Goal: Find specific page/section

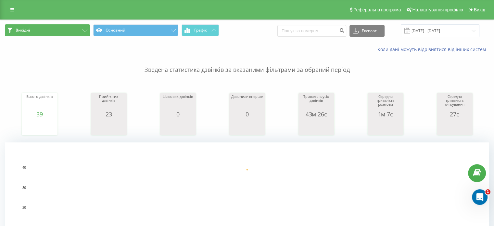
click at [68, 29] on button "Вихідні" at bounding box center [47, 30] width 85 height 12
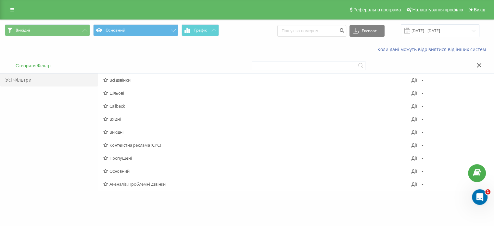
click at [117, 118] on span "Вхідні" at bounding box center [257, 119] width 308 height 5
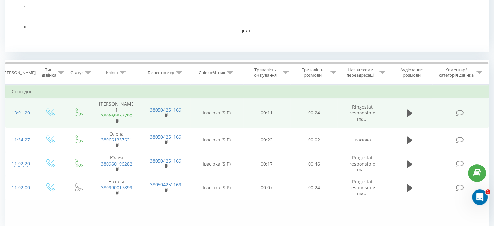
scroll to position [249, 0]
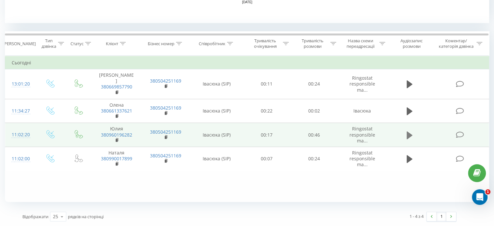
click at [407, 131] on icon at bounding box center [410, 135] width 6 height 8
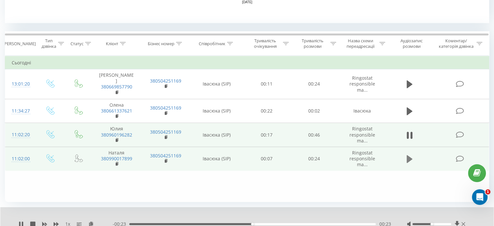
click at [405, 154] on button at bounding box center [410, 159] width 10 height 10
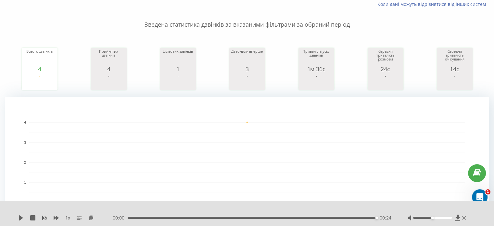
scroll to position [0, 0]
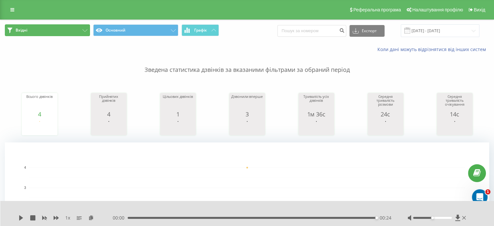
click at [88, 29] on button "Вхідні" at bounding box center [47, 30] width 85 height 12
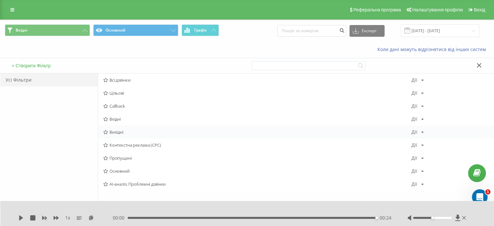
click at [117, 131] on span "Вихідні" at bounding box center [257, 132] width 308 height 5
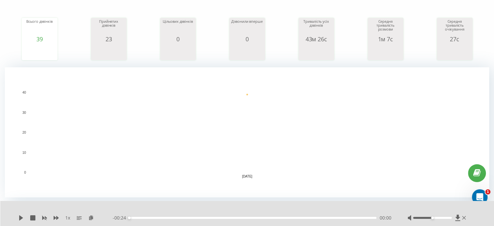
scroll to position [97, 0]
